Goal: Task Accomplishment & Management: Manage account settings

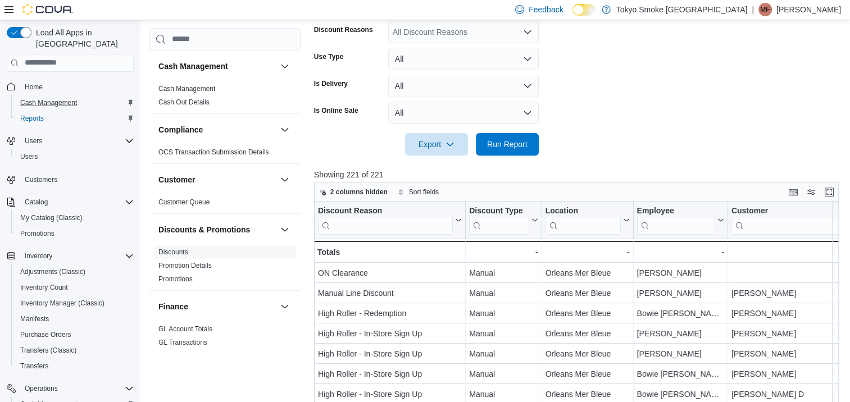
scroll to position [108, 0]
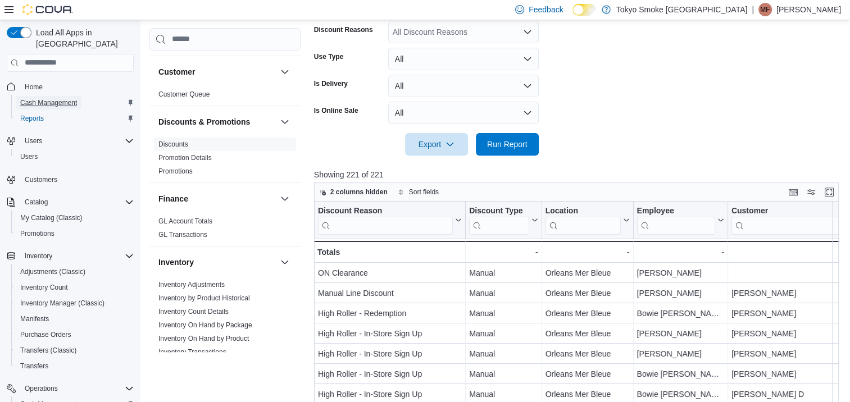
click at [55, 98] on span "Cash Management" at bounding box center [48, 102] width 57 height 9
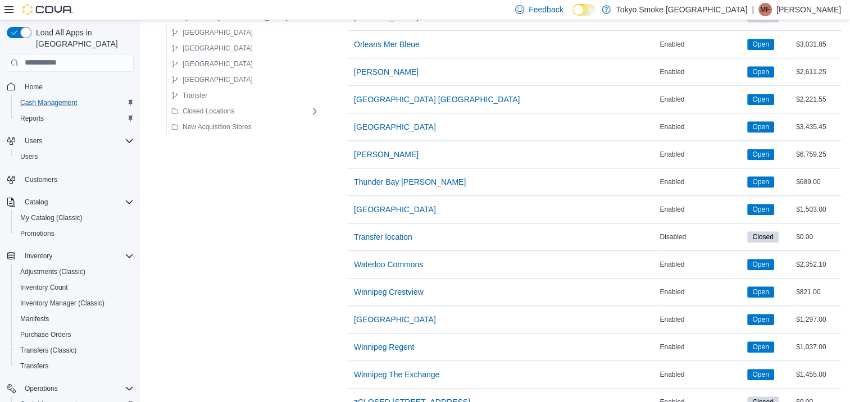
scroll to position [787, 0]
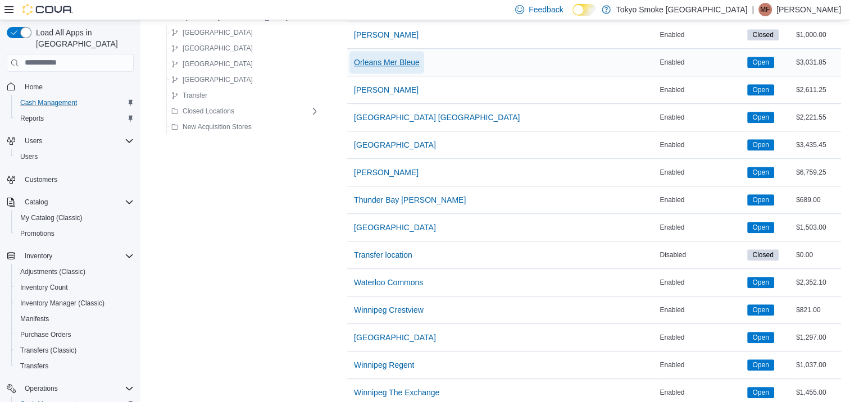
click at [354, 61] on span "Orleans Mer Bleue" at bounding box center [387, 62] width 66 height 11
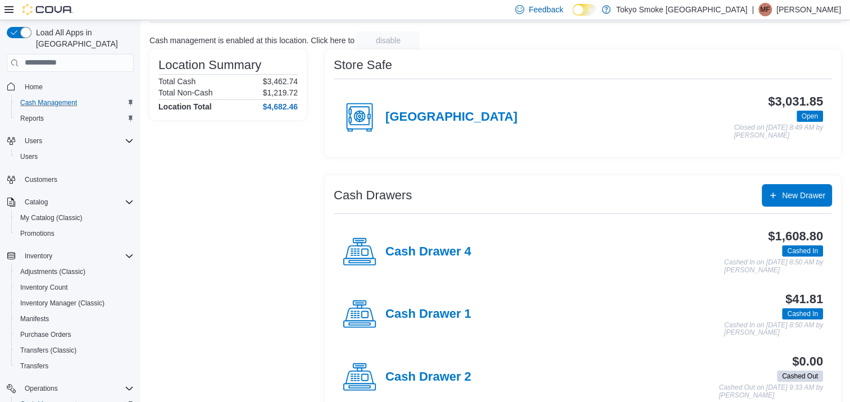
scroll to position [112, 0]
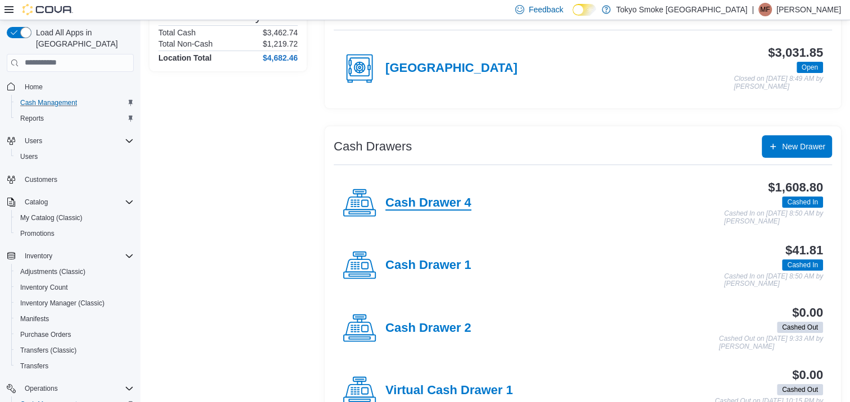
click at [448, 199] on h4 "Cash Drawer 4" at bounding box center [428, 203] width 86 height 15
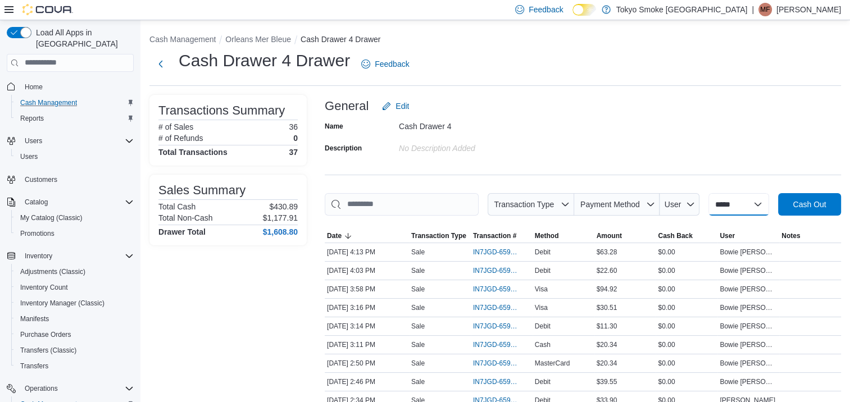
click at [736, 206] on select "**********" at bounding box center [739, 204] width 61 height 22
select select "*********"
click at [709, 193] on select "**********" at bounding box center [739, 204] width 61 height 22
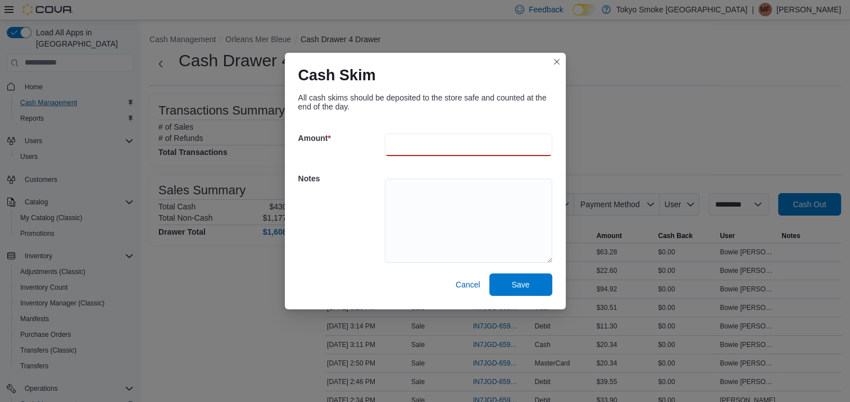
click at [441, 140] on input "number" at bounding box center [468, 145] width 167 height 22
click at [471, 292] on span "Cancel" at bounding box center [468, 285] width 25 height 22
select select
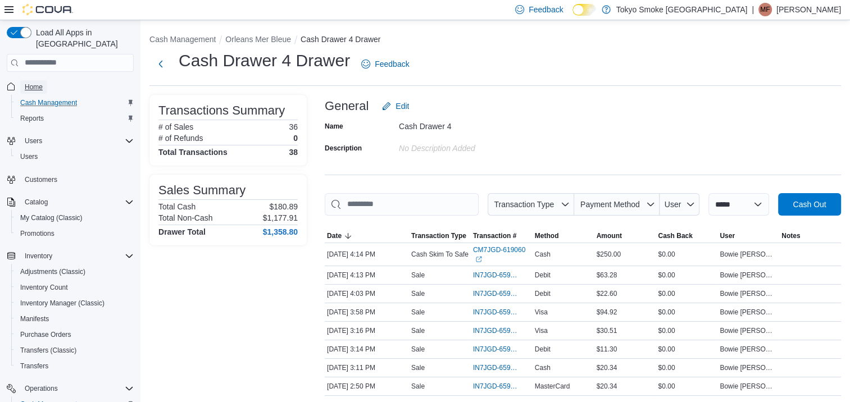
click at [28, 83] on span "Home" at bounding box center [34, 87] width 18 height 9
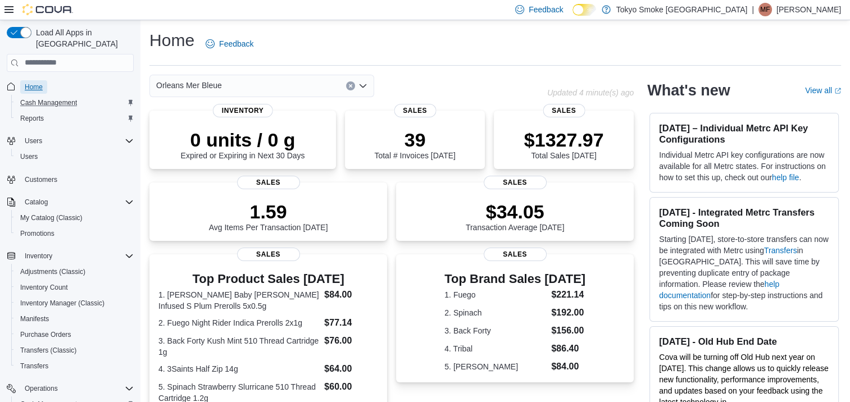
click at [26, 83] on span "Home" at bounding box center [34, 87] width 18 height 9
click at [820, 9] on p "[PERSON_NAME]" at bounding box center [809, 9] width 65 height 13
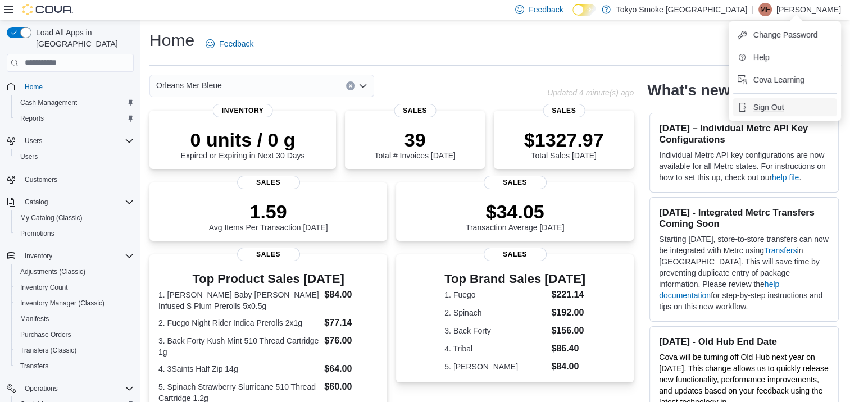
click at [766, 108] on span "Sign Out" at bounding box center [769, 107] width 30 height 11
